Goal: Information Seeking & Learning: Learn about a topic

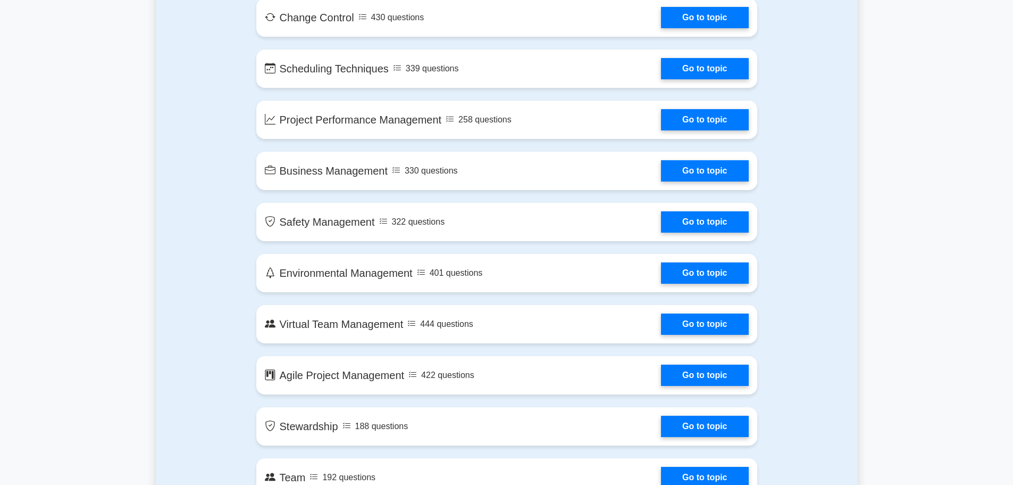
scroll to position [1809, 0]
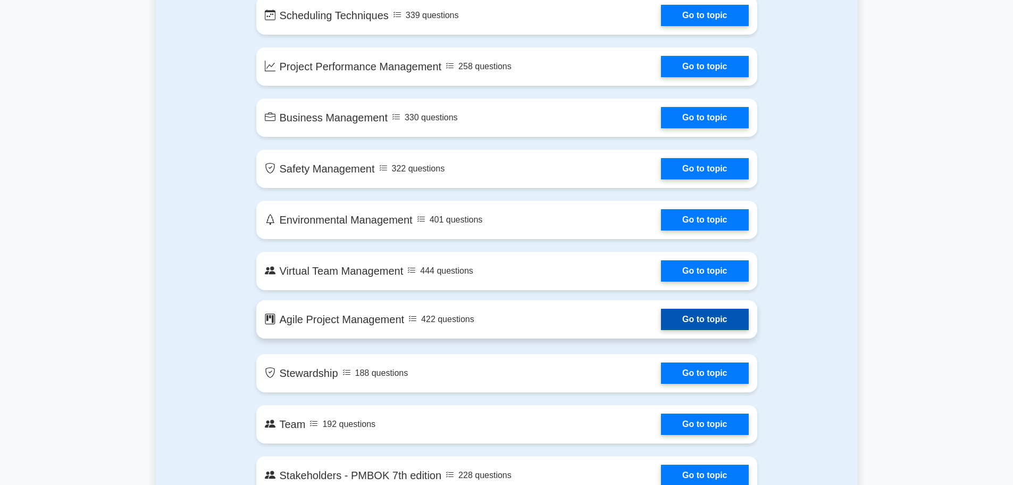
click at [710, 328] on link "Go to topic" at bounding box center [704, 319] width 87 height 21
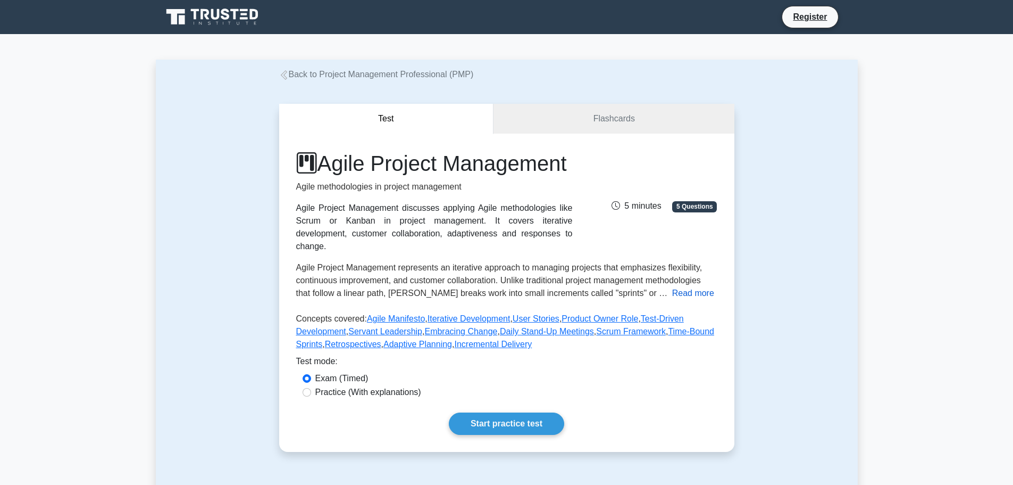
click at [672, 299] on button "Read more" at bounding box center [693, 293] width 42 height 13
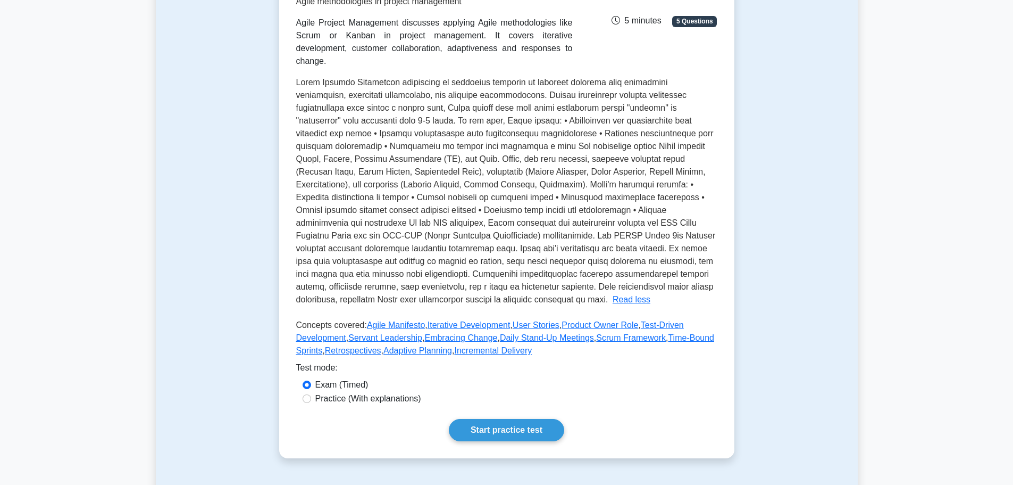
scroll to position [160, 0]
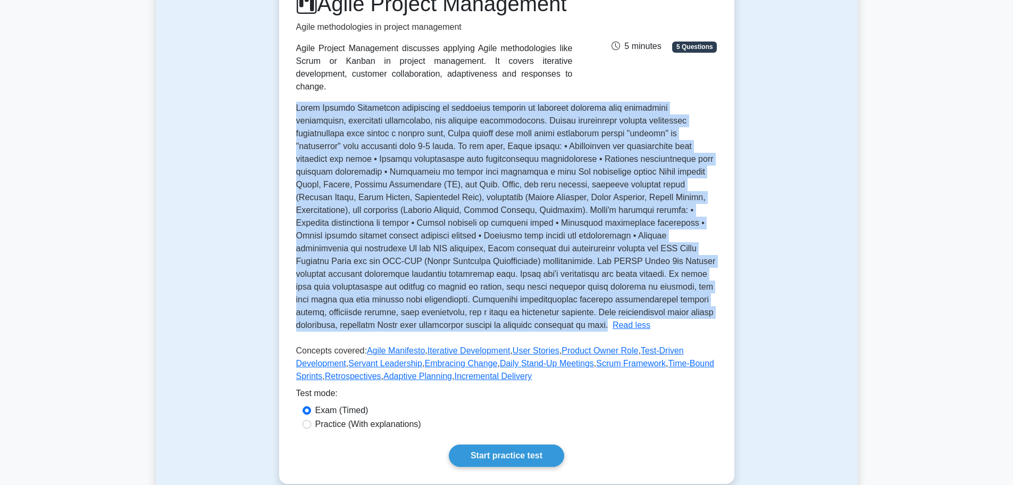
drag, startPoint x: 297, startPoint y: 120, endPoint x: 397, endPoint y: 340, distance: 242.1
click at [397, 329] on p "Agile Project Management represents an iterative approach to managing projects …" at bounding box center [506, 216] width 420 height 226
copy span "Agile Project Management represents an iterative approach to managing projects …"
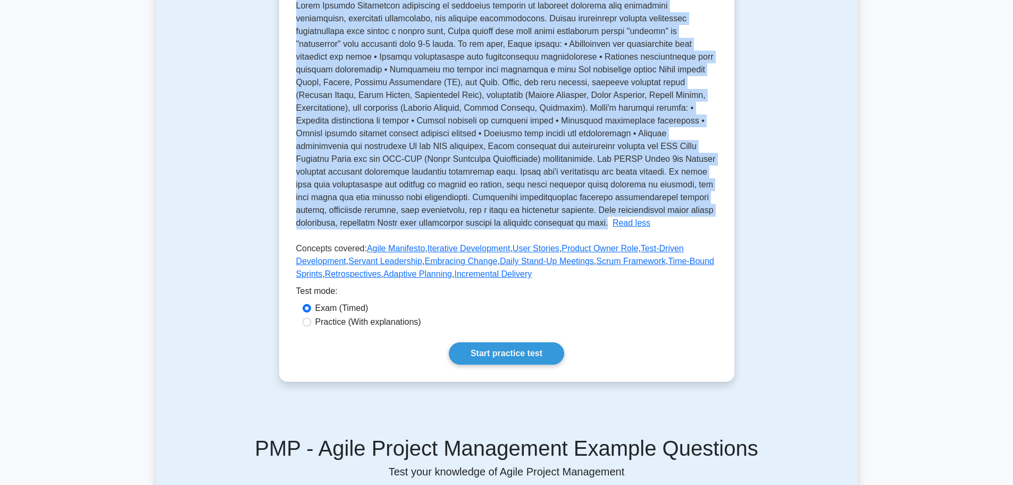
scroll to position [266, 0]
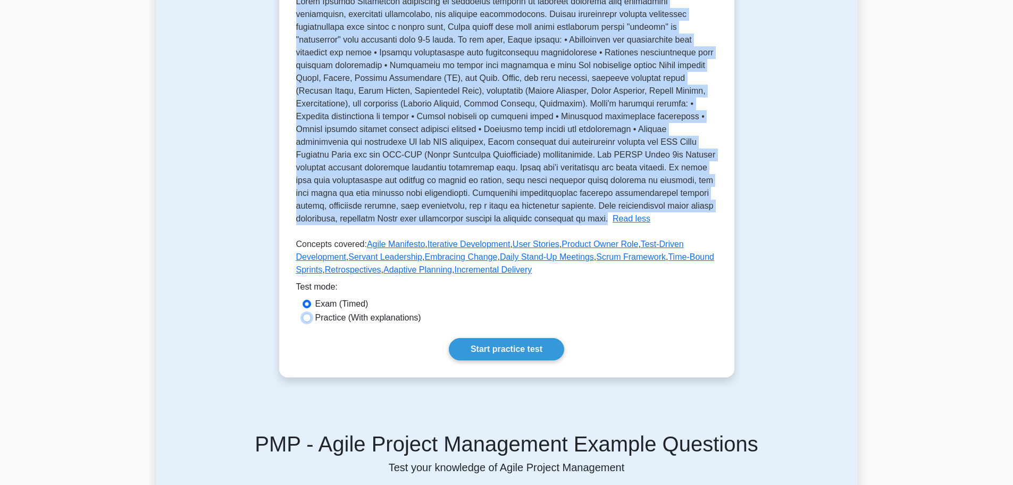
click at [308, 322] on input "Practice (With explanations)" at bounding box center [307, 317] width 9 height 9
radio input "true"
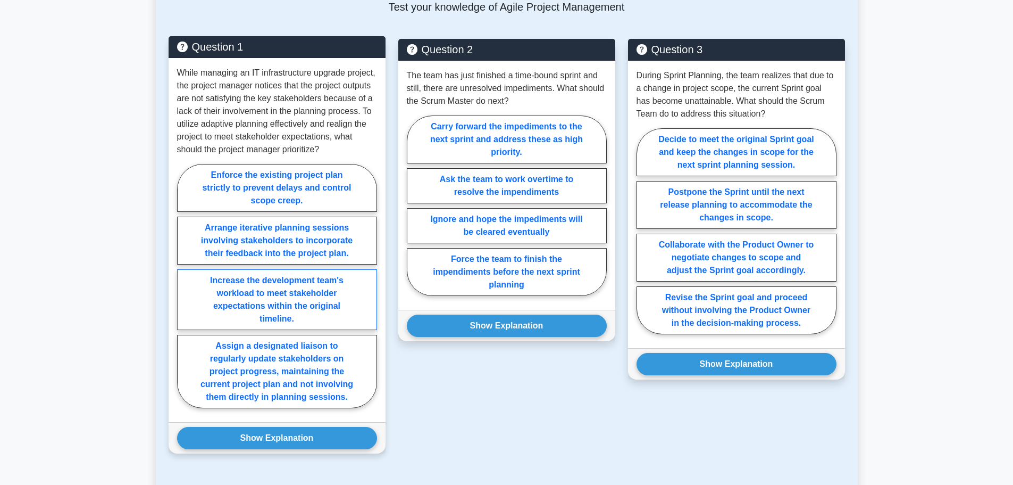
scroll to position [745, 0]
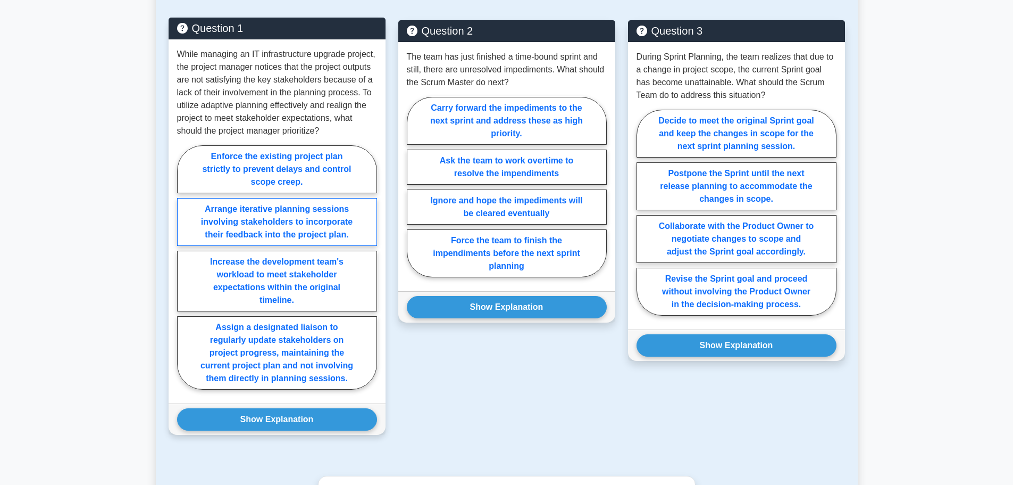
click at [240, 231] on label "Arrange iterative planning sessions involving stakeholders to incorporate their…" at bounding box center [277, 222] width 200 height 48
click at [184, 267] on input "Arrange iterative planning sessions involving stakeholders to incorporate their…" at bounding box center [180, 270] width 7 height 7
radio input "true"
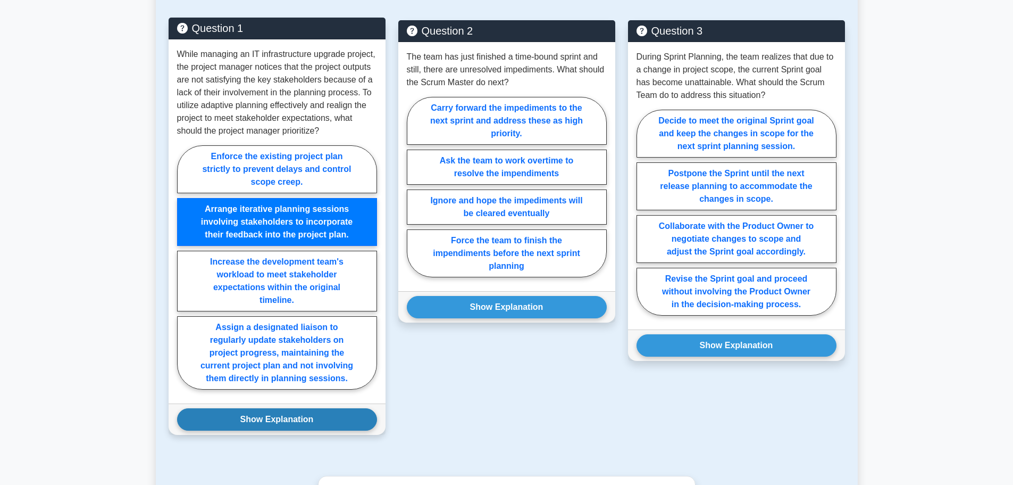
click at [322, 430] on button "Show Explanation" at bounding box center [277, 419] width 200 height 22
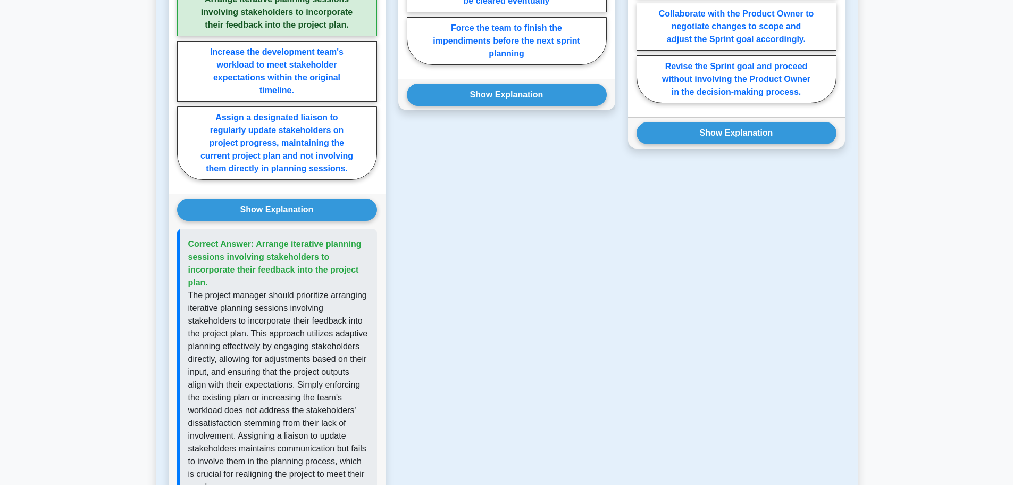
scroll to position [957, 0]
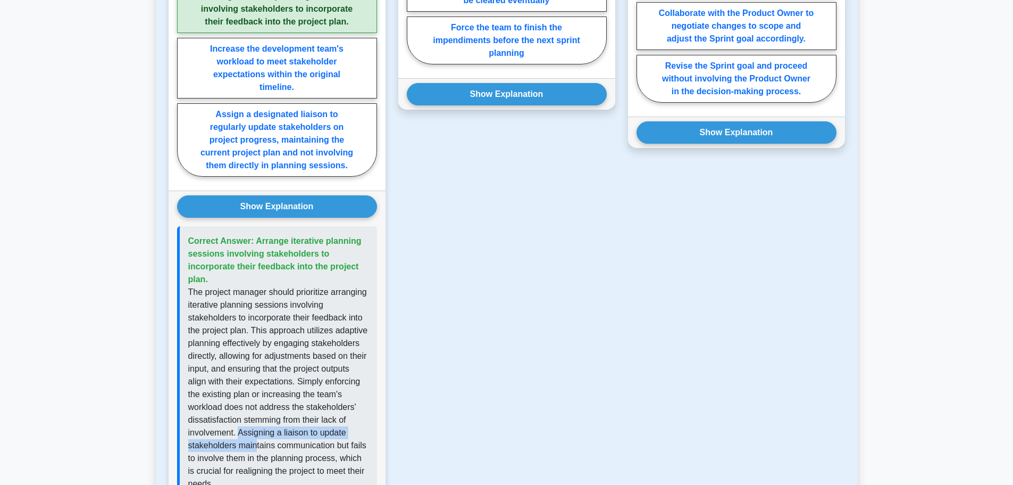
drag, startPoint x: 285, startPoint y: 445, endPoint x: 285, endPoint y: 461, distance: 16.0
click at [285, 461] on p "The project manager should prioritize arranging iterative planning sessions inv…" at bounding box center [278, 388] width 180 height 204
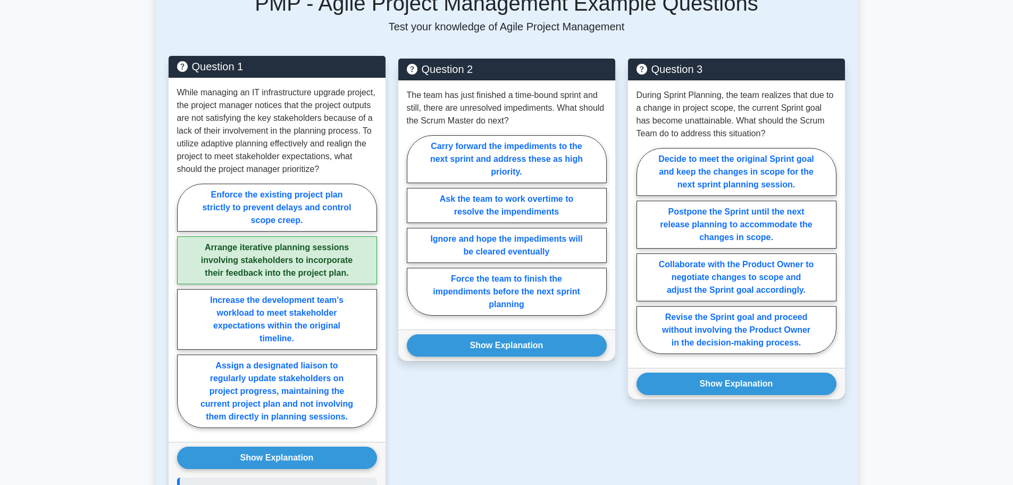
scroll to position [692, 0]
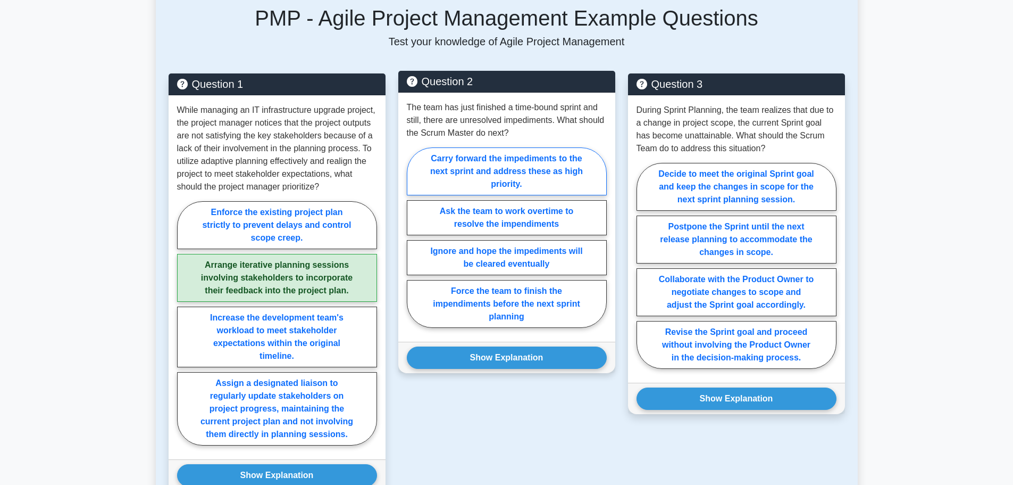
click at [542, 185] on label "Carry forward the impediments to the next sprint and address these as high prio…" at bounding box center [507, 171] width 200 height 48
click at [414, 237] on input "Carry forward the impediments to the next sprint and address these as high prio…" at bounding box center [410, 240] width 7 height 7
radio input "true"
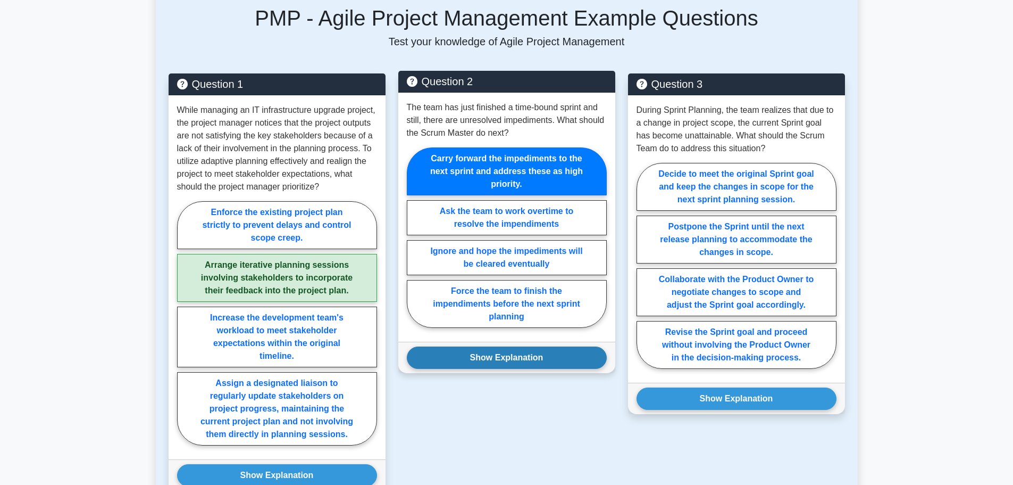
click at [542, 367] on button "Show Explanation" at bounding box center [507, 357] width 200 height 22
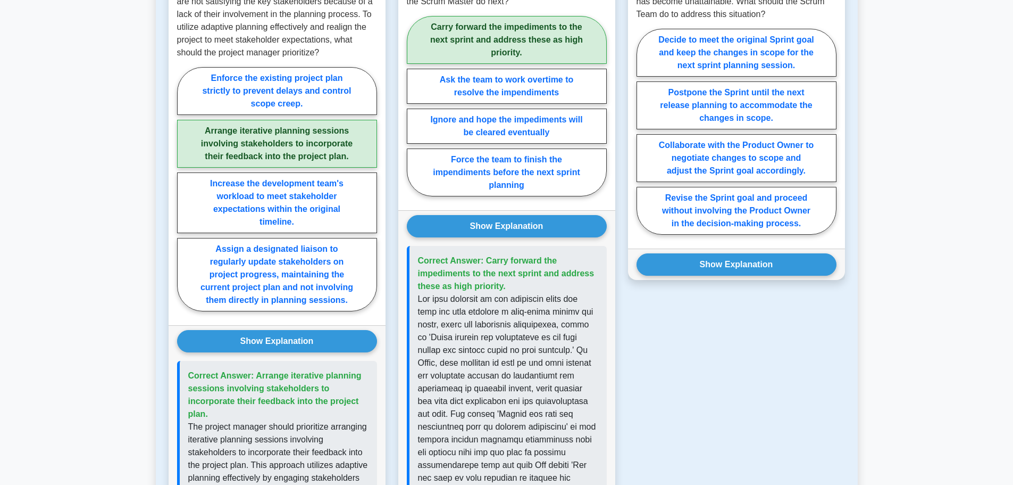
scroll to position [851, 0]
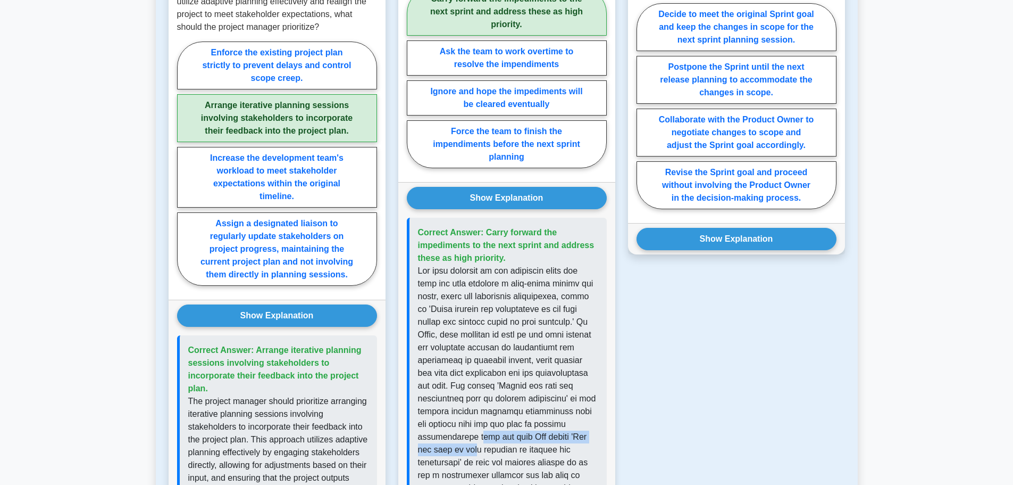
drag, startPoint x: 475, startPoint y: 452, endPoint x: 477, endPoint y: 460, distance: 8.1
click at [477, 460] on p at bounding box center [508, 417] width 180 height 306
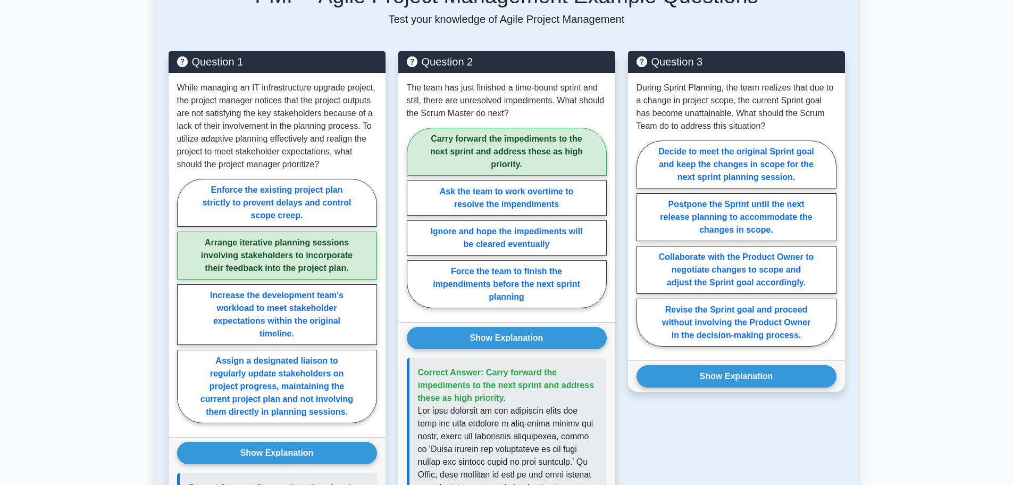
scroll to position [692, 0]
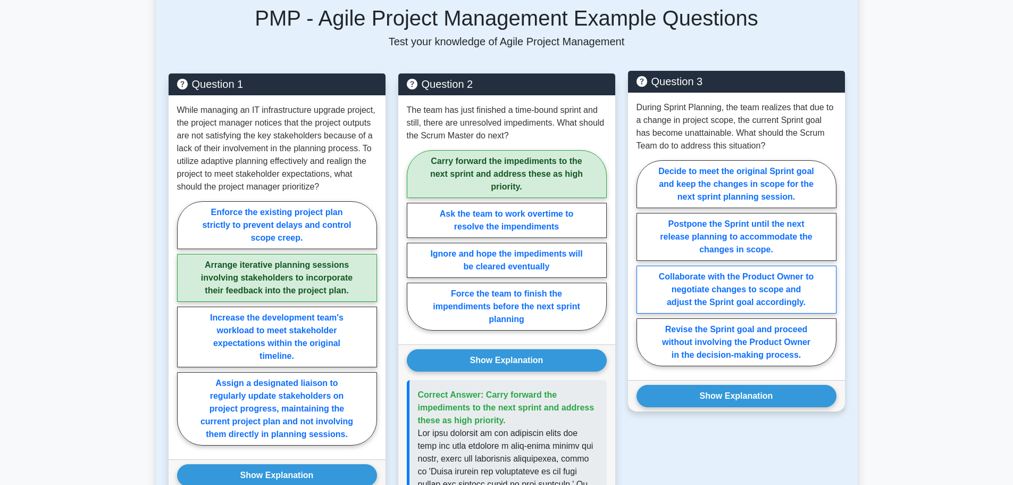
click at [764, 305] on label "Collaborate with the Product Owner to negotiate changes to scope and adjust the…" at bounding box center [737, 289] width 200 height 48
click at [644, 270] on input "Collaborate with the Product Owner to negotiate changes to scope and adjust the…" at bounding box center [640, 266] width 7 height 7
radio input "true"
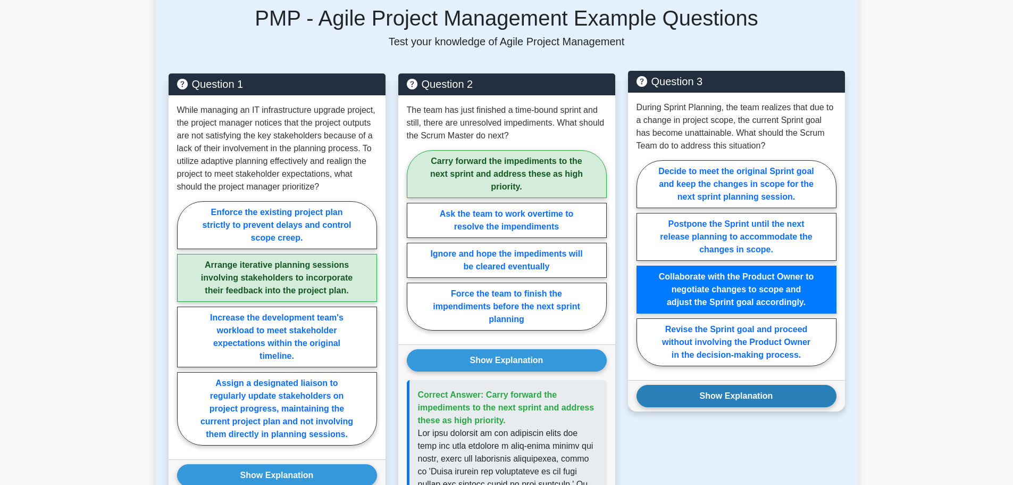
click at [750, 407] on button "Show Explanation" at bounding box center [737, 396] width 200 height 22
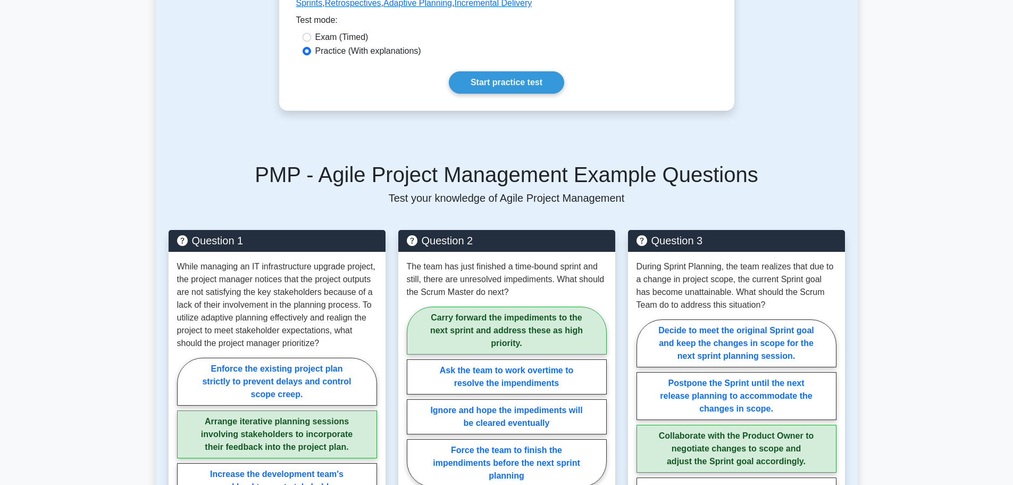
scroll to position [532, 0]
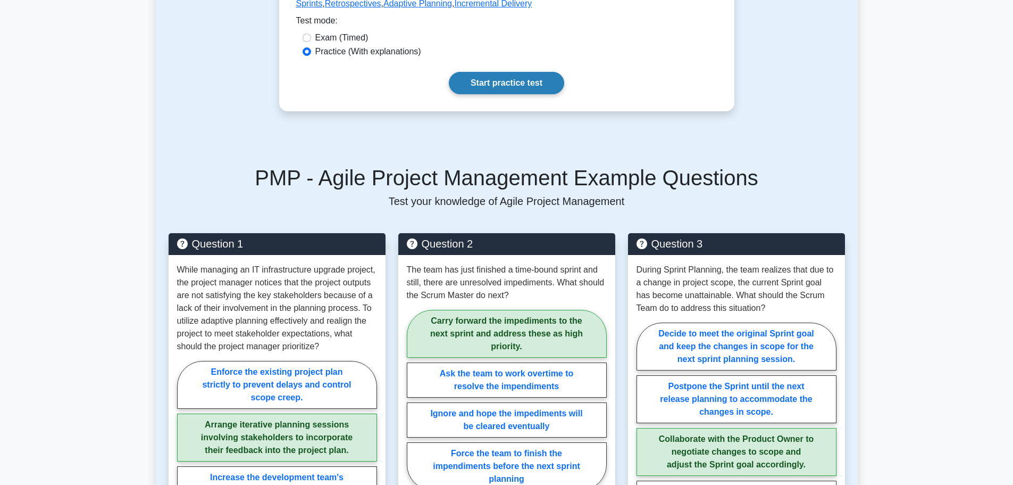
click at [519, 94] on link "Start practice test" at bounding box center [506, 83] width 115 height 22
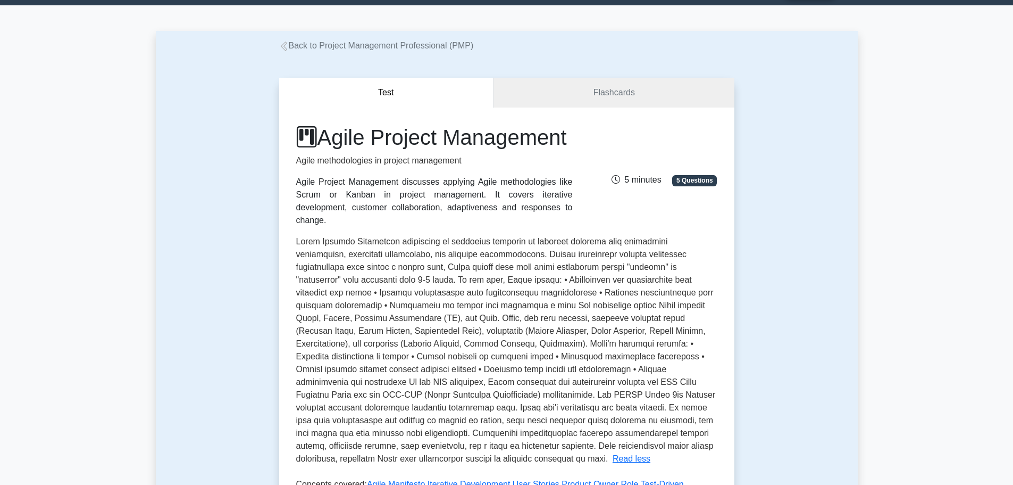
scroll to position [0, 0]
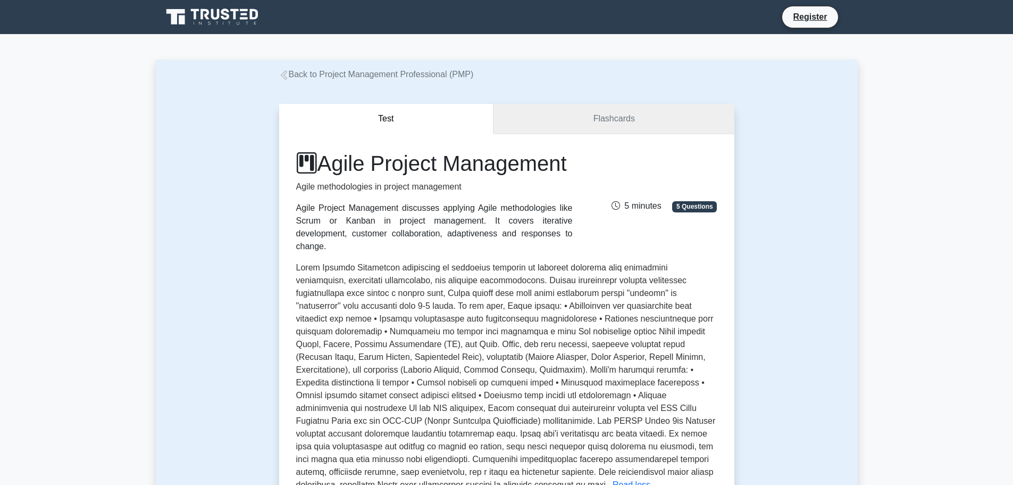
click at [636, 124] on link "Flashcards" at bounding box center [614, 119] width 240 height 30
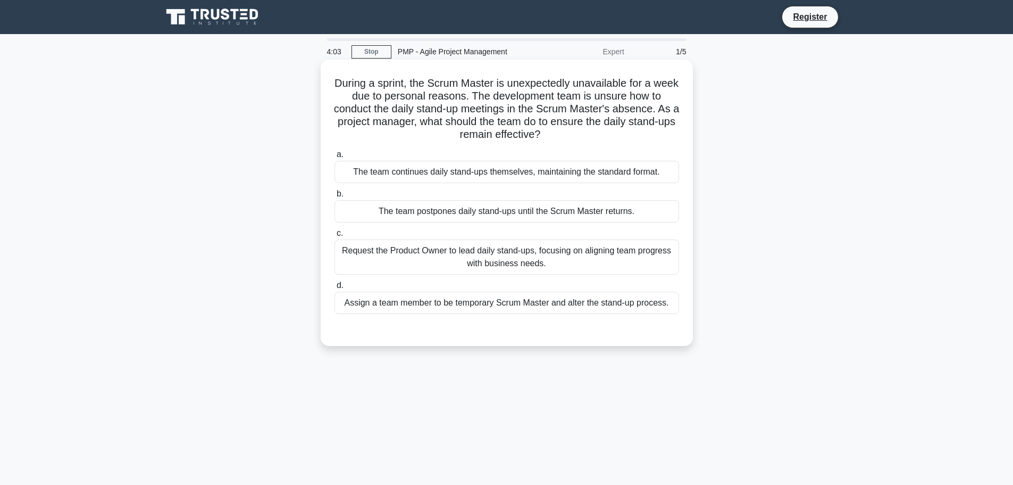
click at [555, 303] on div "Assign a team member to be temporary Scrum Master and alter the stand-up proces…" at bounding box center [507, 303] width 345 height 22
click at [335, 289] on input "d. Assign a team member to be temporary Scrum Master and alter the stand-up pro…" at bounding box center [335, 285] width 0 height 7
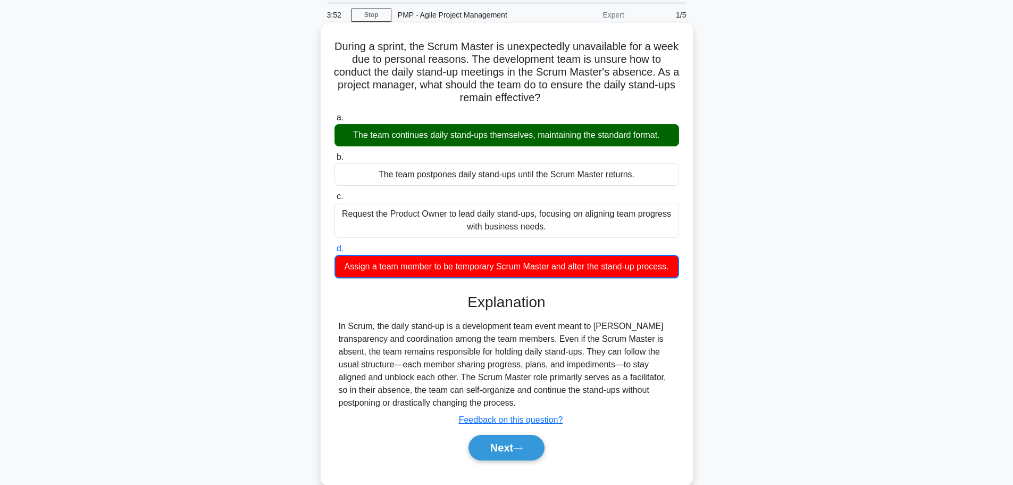
scroll to position [90, 0]
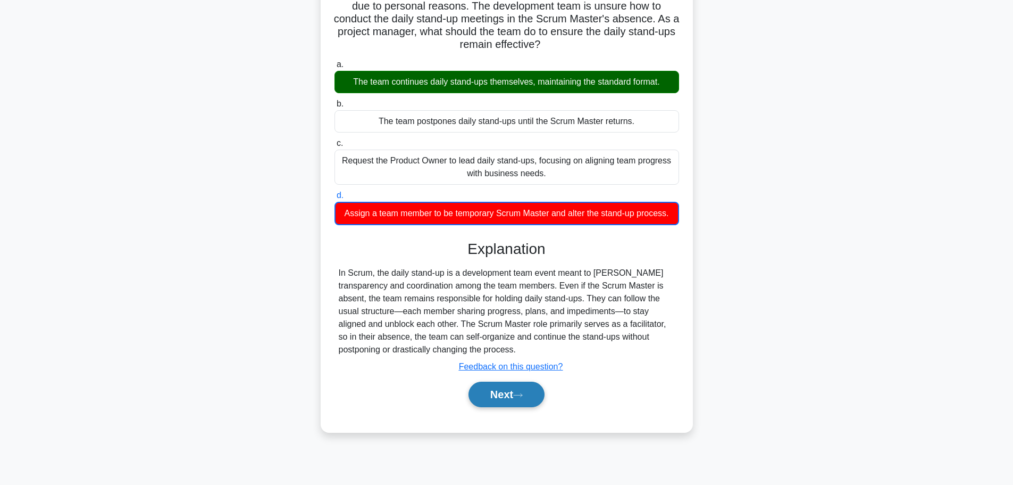
click at [511, 392] on button "Next" at bounding box center [507, 394] width 76 height 26
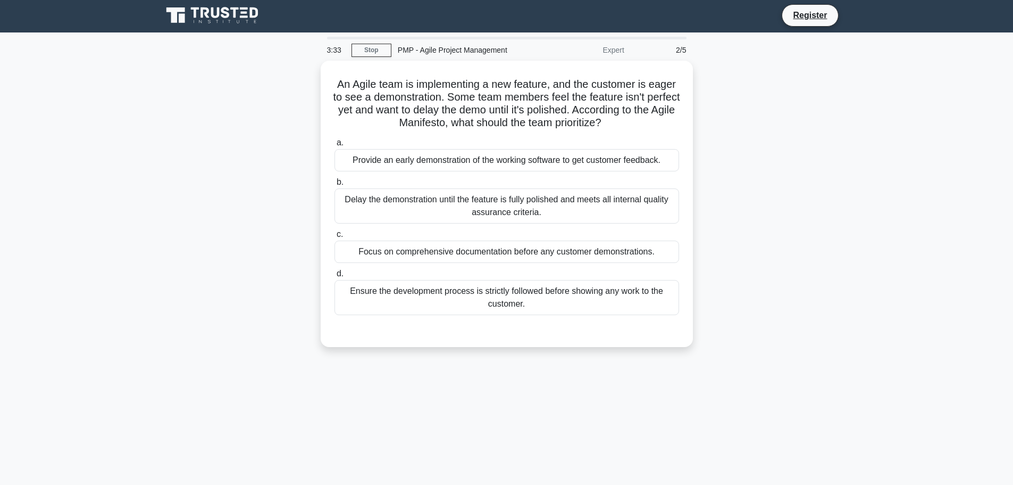
scroll to position [0, 0]
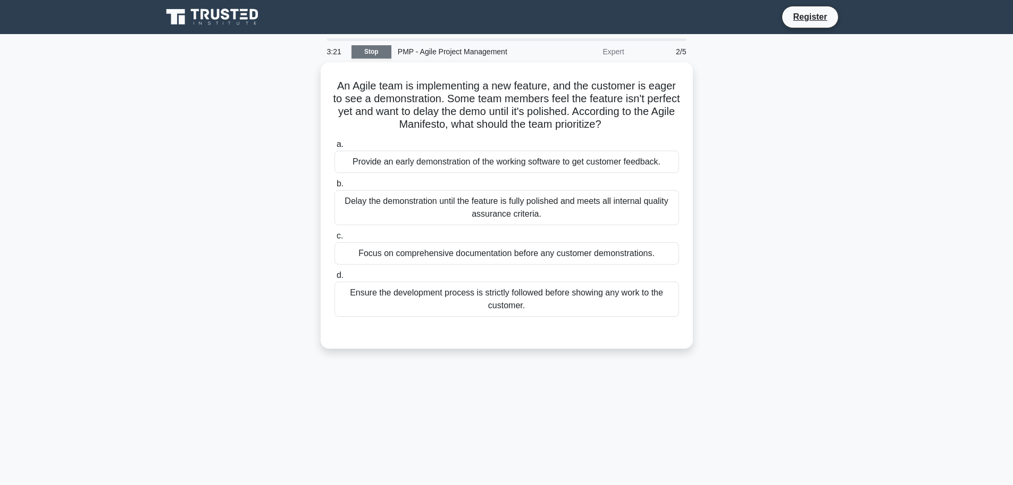
click at [367, 50] on link "Stop" at bounding box center [372, 51] width 40 height 13
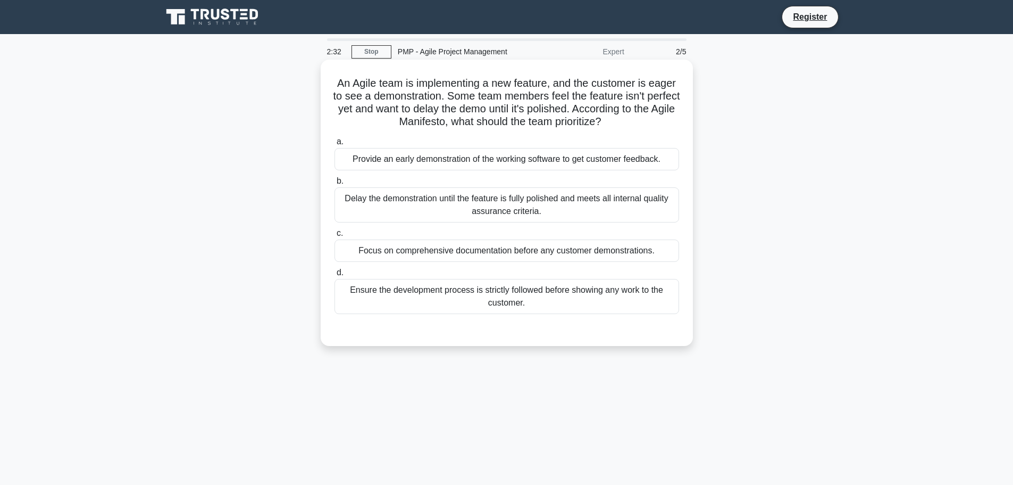
click at [400, 159] on div "Provide an early demonstration of the working software to get customer feedback." at bounding box center [507, 159] width 345 height 22
click at [335, 145] on input "a. Provide an early demonstration of the working software to get customer feedb…" at bounding box center [335, 141] width 0 height 7
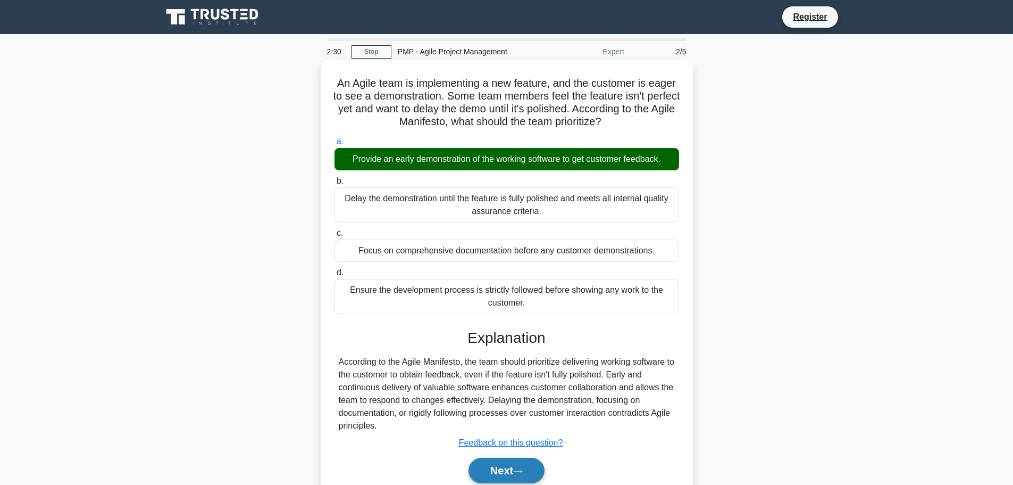
click at [509, 470] on button "Next" at bounding box center [507, 470] width 76 height 26
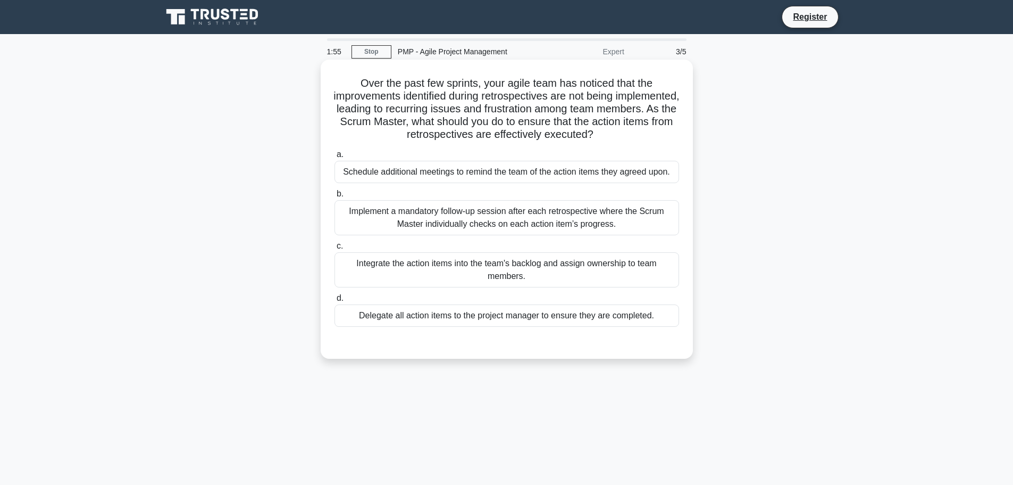
drag, startPoint x: 642, startPoint y: 135, endPoint x: 354, endPoint y: 88, distance: 291.6
click at [354, 88] on h5 "Over the past few sprints, your agile team has noticed that the improvements id…" at bounding box center [507, 109] width 347 height 65
copy h5 "Over the past few sprints, your agile team has noticed that the improvements id…"
click at [442, 272] on div "Integrate the action items into the team's backlog and assign ownership to team…" at bounding box center [507, 269] width 345 height 35
click at [335, 249] on input "c. Integrate the action items into the team's backlog and assign ownership to t…" at bounding box center [335, 246] width 0 height 7
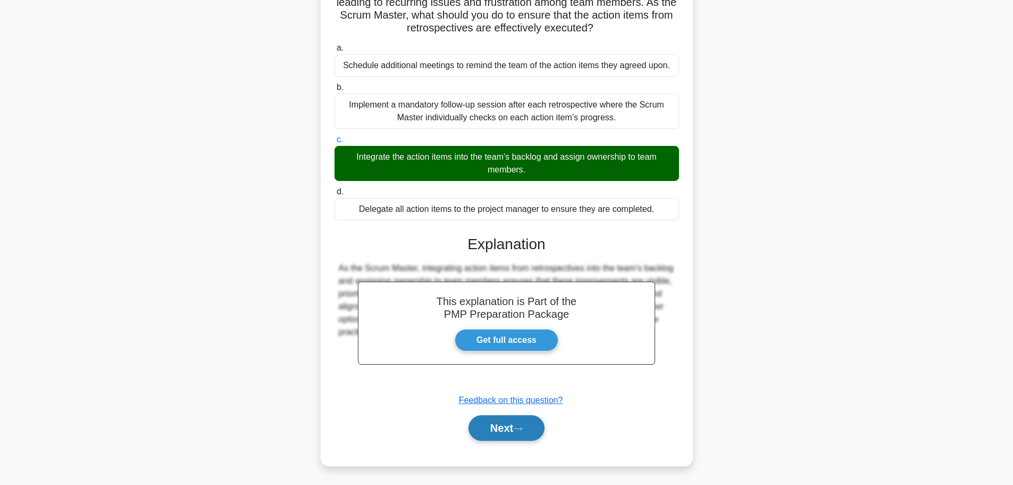
click at [519, 426] on button "Next" at bounding box center [507, 428] width 76 height 26
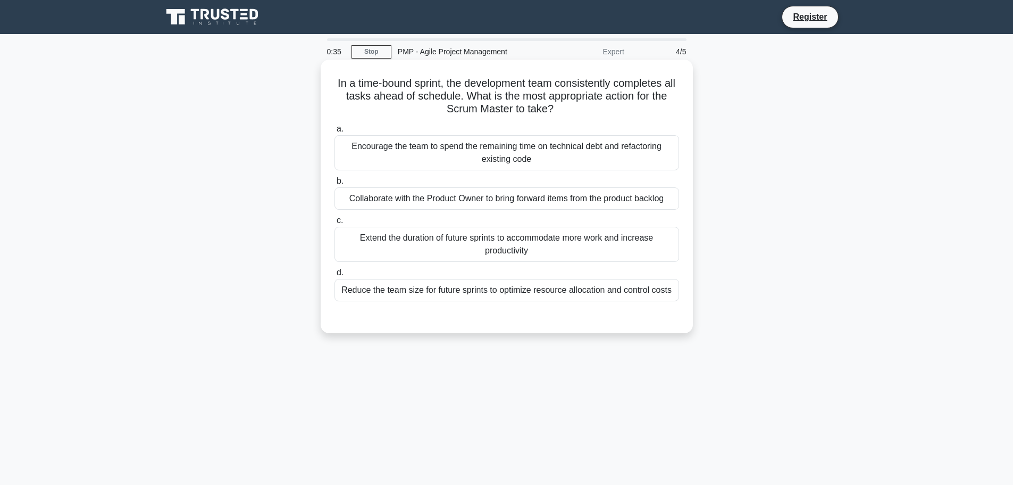
click at [591, 202] on div "Collaborate with the Product Owner to bring forward items from the product back…" at bounding box center [507, 198] width 345 height 22
click at [335, 185] on input "b. Collaborate with the Product Owner to bring forward items from the product b…" at bounding box center [335, 181] width 0 height 7
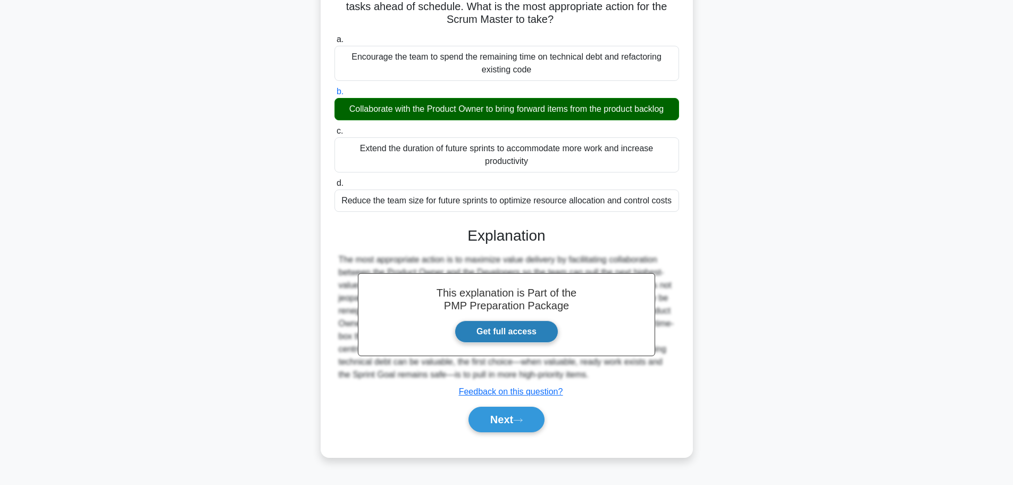
scroll to position [90, 0]
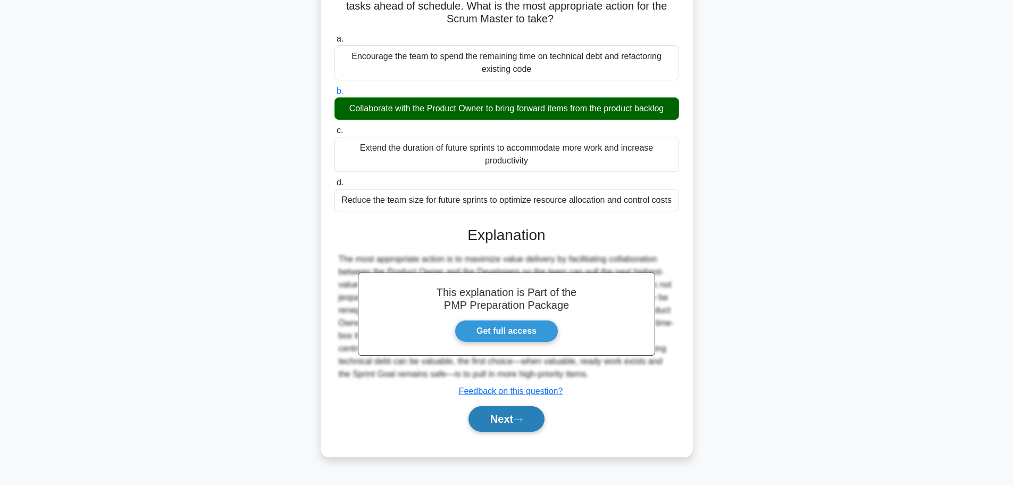
click at [514, 419] on button "Next" at bounding box center [507, 419] width 76 height 26
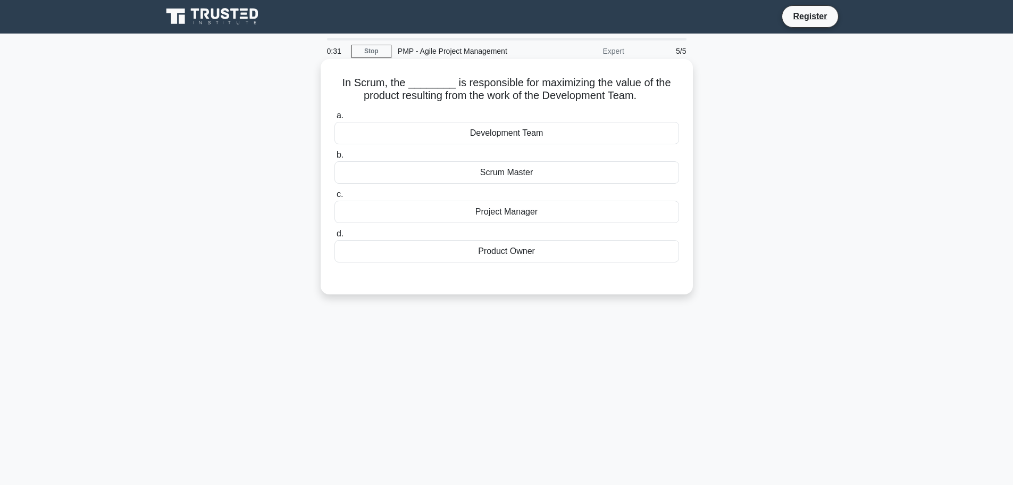
scroll to position [0, 0]
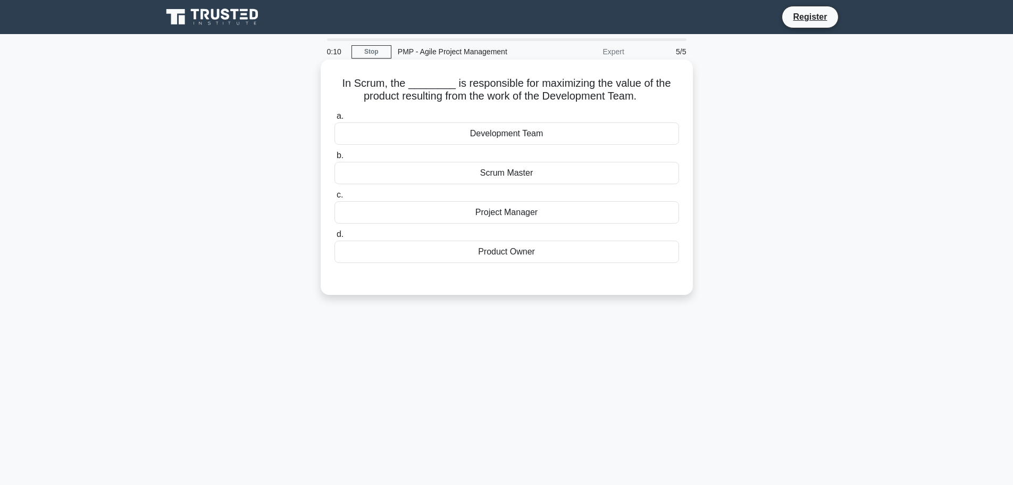
click at [522, 212] on div "Project Manager" at bounding box center [507, 212] width 345 height 22
click at [335, 198] on input "c. Project Manager" at bounding box center [335, 194] width 0 height 7
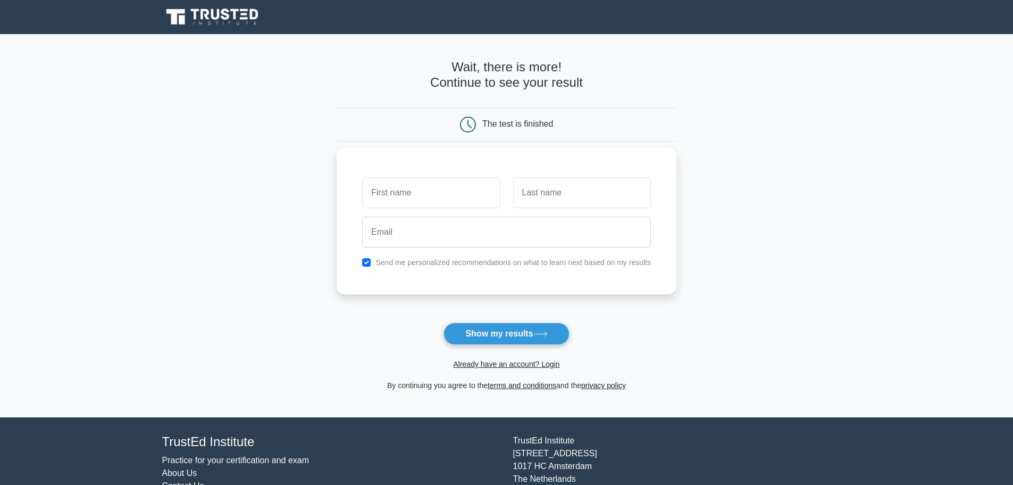
click at [398, 198] on input "text" at bounding box center [431, 192] width 138 height 31
type input "rami"
click at [540, 196] on input "text" at bounding box center [582, 192] width 138 height 31
type input "sammour"
click at [422, 234] on input "email" at bounding box center [506, 232] width 289 height 31
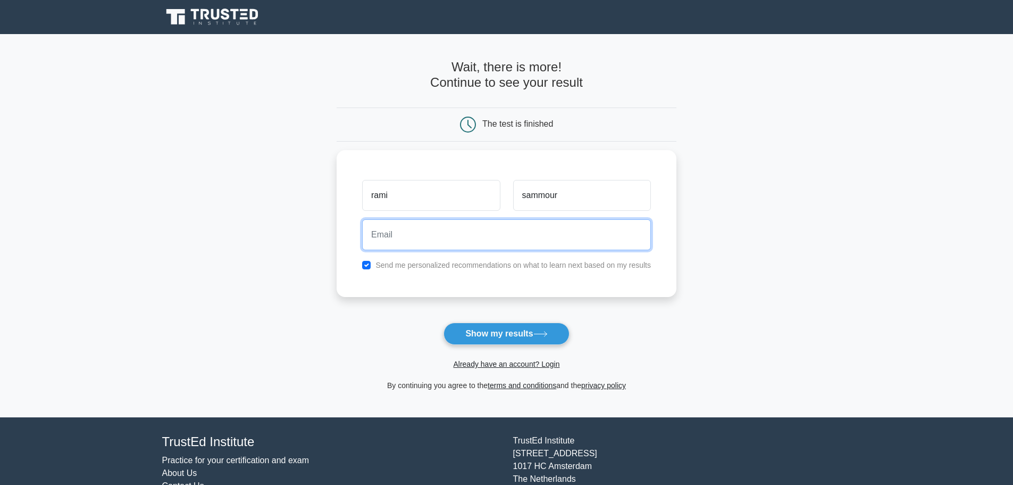
type input "ramisammour@gmail.com"
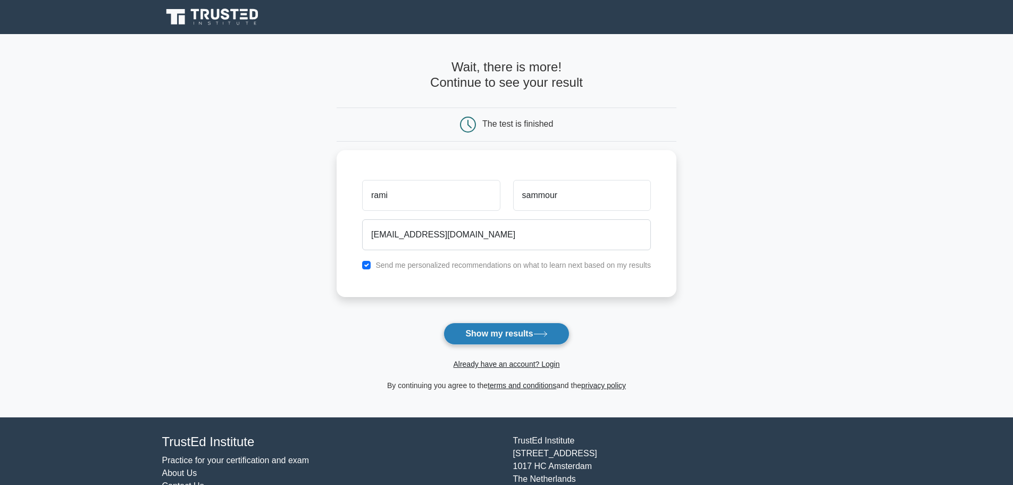
click at [481, 332] on button "Show my results" at bounding box center [507, 333] width 126 height 22
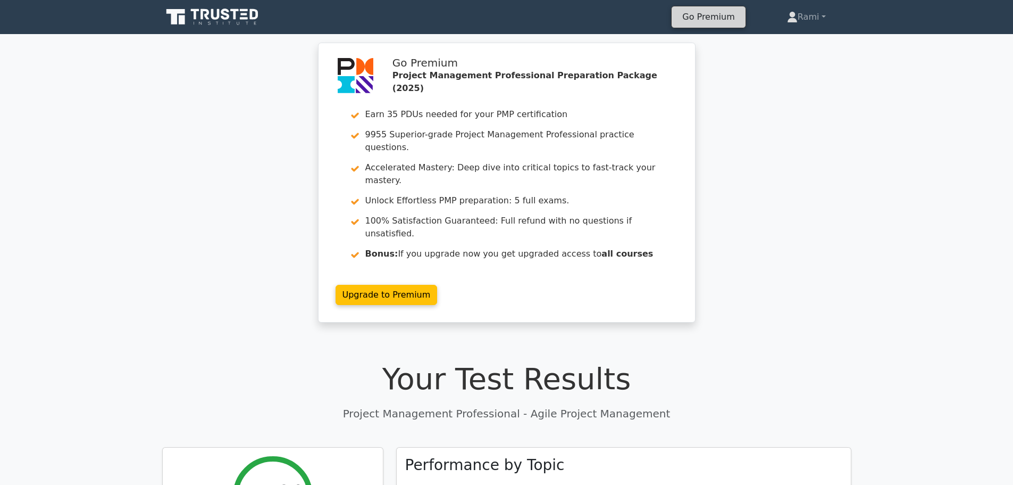
click at [702, 15] on link "Go Premium" at bounding box center [708, 17] width 65 height 14
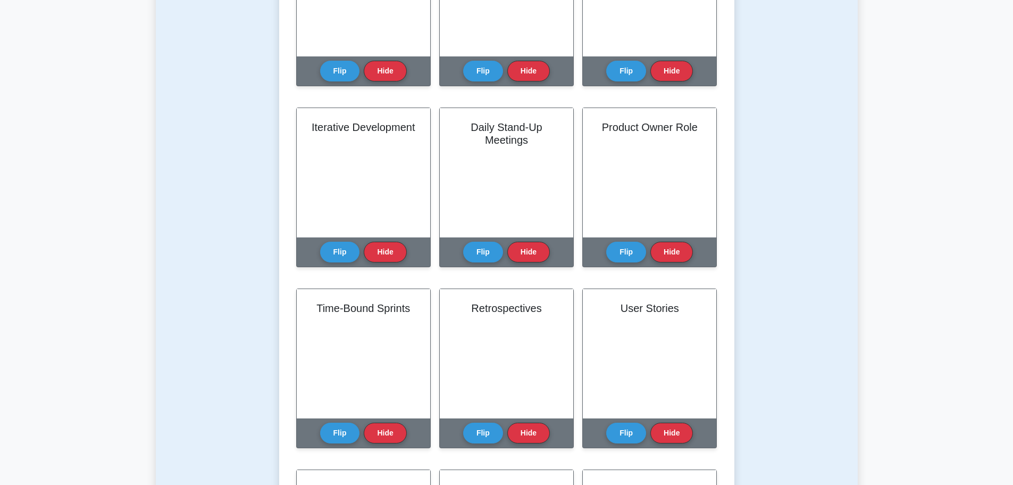
scroll to position [426, 0]
